Goal: Task Accomplishment & Management: Use online tool/utility

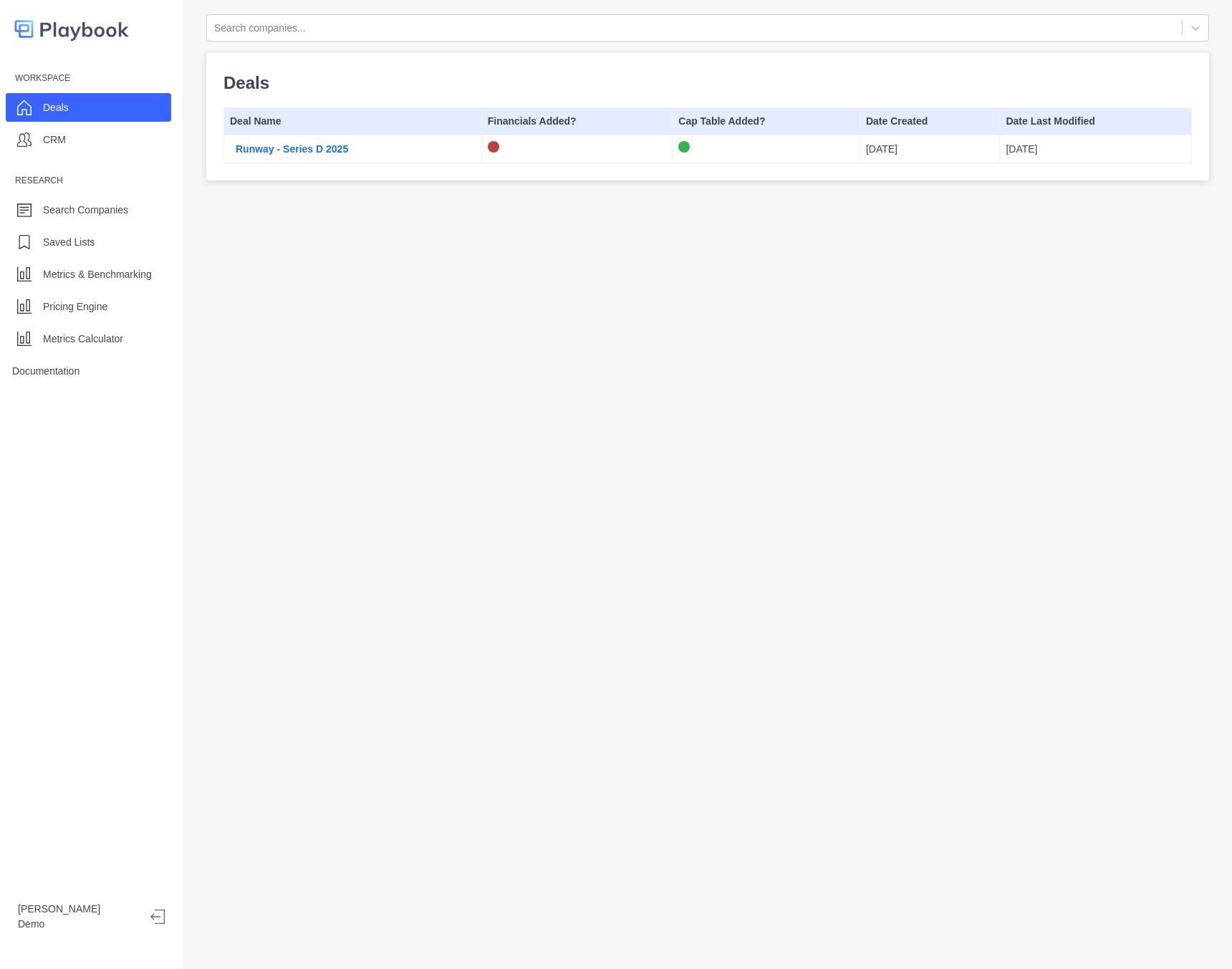
click at [157, 910] on icon at bounding box center [165, 916] width 29 height 14
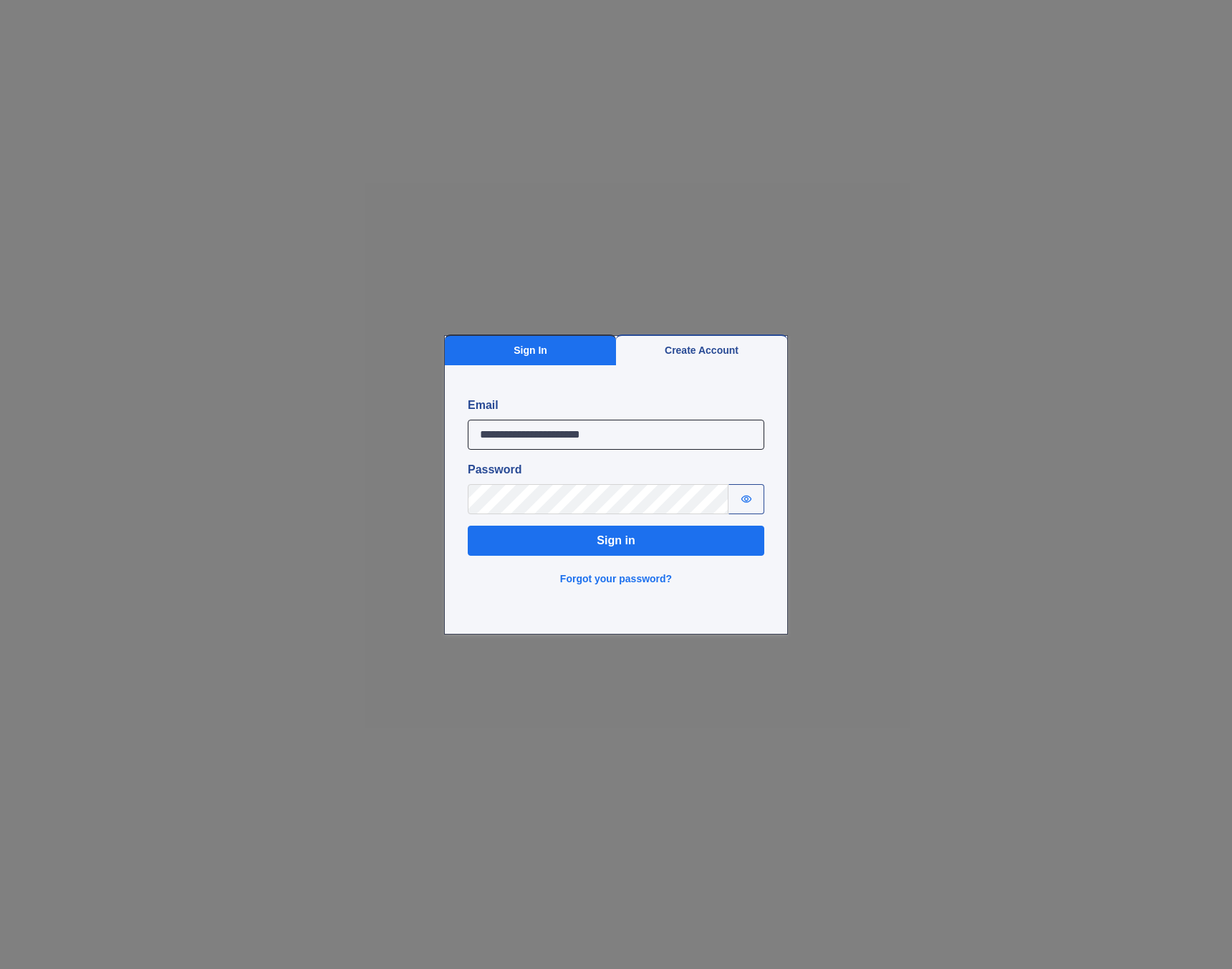
click at [523, 437] on input "**********" at bounding box center [616, 435] width 297 height 30
type input "**********"
click at [468, 526] on button "Sign in" at bounding box center [616, 541] width 297 height 30
